Goal: Complete application form: Complete application form

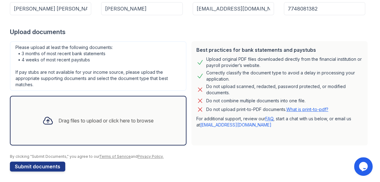
scroll to position [100, 0]
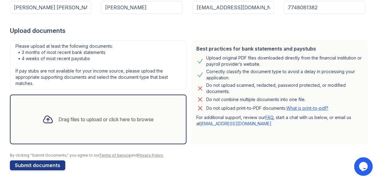
click at [114, 117] on div "Drag files to upload or click here to browse" at bounding box center [105, 118] width 95 height 7
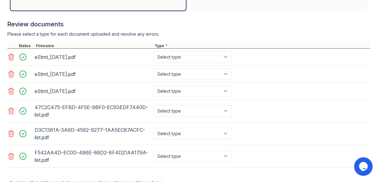
scroll to position [243, 0]
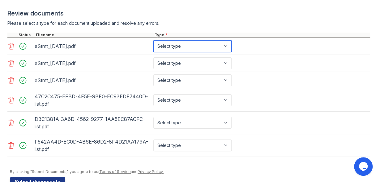
click at [153, 40] on select "Select type Paystub Bank Statement Offer Letter Tax Documents Benefit Award Let…" at bounding box center [192, 46] width 78 height 12
select select "bank_statement"
click option "Bank Statement" at bounding box center [0, 0] width 0 height 0
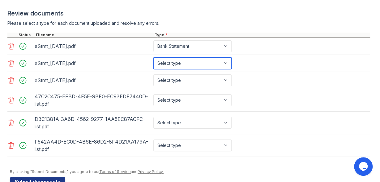
click at [153, 57] on select "Select type Paystub Bank Statement Offer Letter Tax Documents Benefit Award Let…" at bounding box center [192, 63] width 78 height 12
select select "bank_statement"
click option "Bank Statement" at bounding box center [0, 0] width 0 height 0
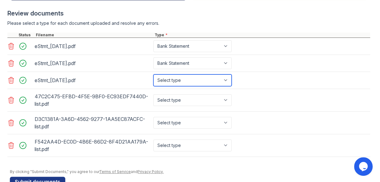
click at [153, 74] on select "Select type Paystub Bank Statement Offer Letter Tax Documents Benefit Award Let…" at bounding box center [192, 80] width 78 height 12
select select "bank_statement"
click option "Bank Statement" at bounding box center [0, 0] width 0 height 0
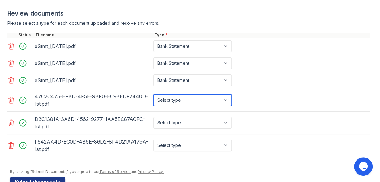
click at [153, 94] on select "Select type Paystub Bank Statement Offer Letter Tax Documents Benefit Award Let…" at bounding box center [192, 100] width 78 height 12
select select "bank_statement"
click option "Bank Statement" at bounding box center [0, 0] width 0 height 0
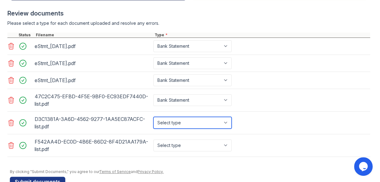
click at [153, 117] on select "Select type Paystub Bank Statement Offer Letter Tax Documents Benefit Award Let…" at bounding box center [192, 123] width 78 height 12
select select "bank_statement"
click option "Bank Statement" at bounding box center [0, 0] width 0 height 0
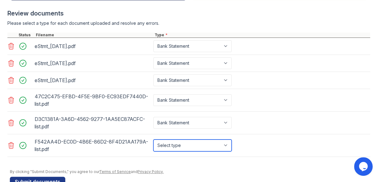
click at [153, 139] on select "Select type Paystub Bank Statement Offer Letter Tax Documents Benefit Award Let…" at bounding box center [192, 145] width 78 height 12
select select "bank_statement"
click option "Bank Statement" at bounding box center [0, 0] width 0 height 0
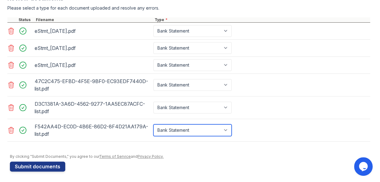
scroll to position [115, 0]
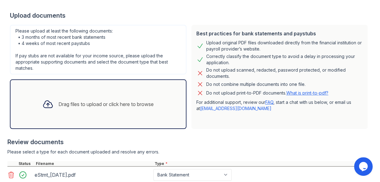
click at [109, 104] on div "Drag files to upload or click here to browse" at bounding box center [105, 103] width 95 height 7
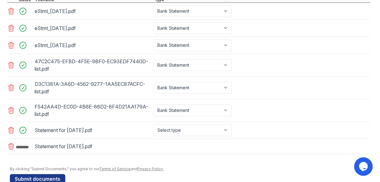
scroll to position [290, 0]
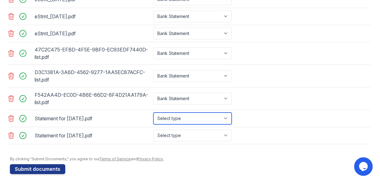
click at [153, 112] on select "Select type Paystub Bank Statement Offer Letter Tax Documents Benefit Award Let…" at bounding box center [192, 118] width 78 height 12
select select "paystub"
click option "Paystub" at bounding box center [0, 0] width 0 height 0
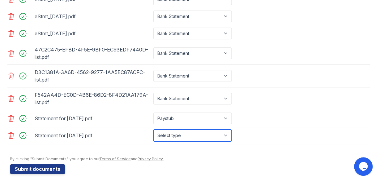
click at [153, 129] on select "Select type Paystub Bank Statement Offer Letter Tax Documents Benefit Award Let…" at bounding box center [192, 135] width 78 height 12
select select "paystub"
click option "Paystub" at bounding box center [0, 0] width 0 height 0
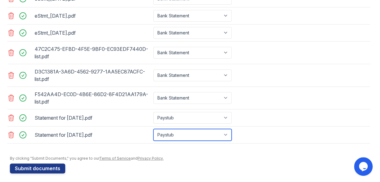
scroll to position [292, 0]
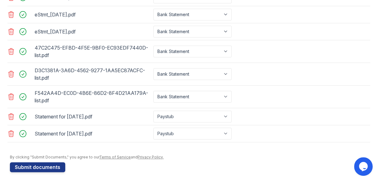
click at [294, 150] on div at bounding box center [190, 151] width 360 height 6
click at [47, 164] on button "Submit documents" at bounding box center [37, 167] width 55 height 10
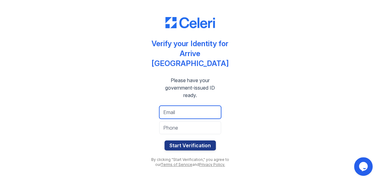
click at [197, 112] on input "email" at bounding box center [190, 111] width 62 height 13
type input "[EMAIL_ADDRESS][DOMAIN_NAME]"
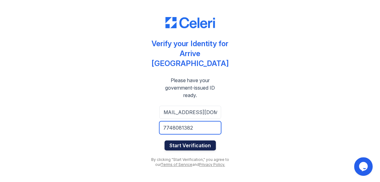
type input "7748081382"
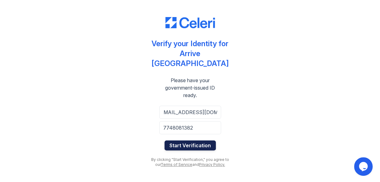
click at [199, 144] on button "Start Verification" at bounding box center [190, 145] width 51 height 10
